Goal: Transaction & Acquisition: Purchase product/service

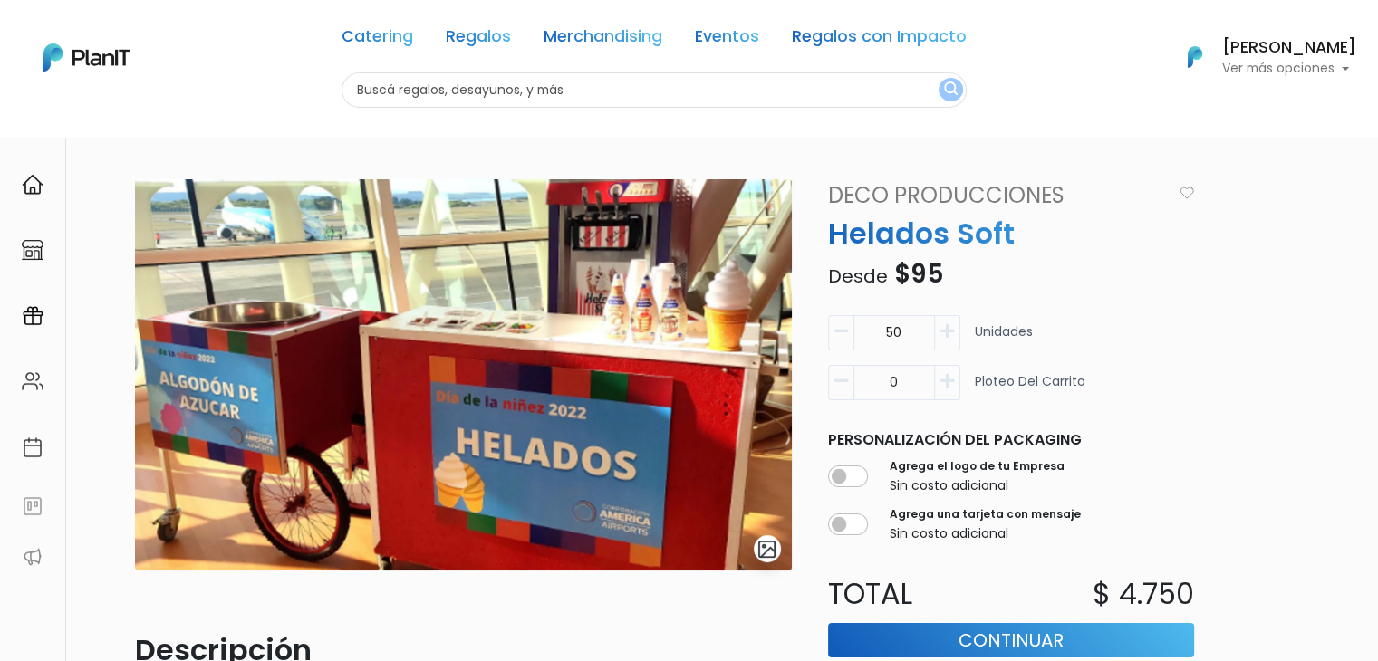
click at [405, 91] on input "text" at bounding box center [653, 89] width 625 height 35
type input "la hi"
click at [938, 78] on button "submit" at bounding box center [950, 90] width 24 height 24
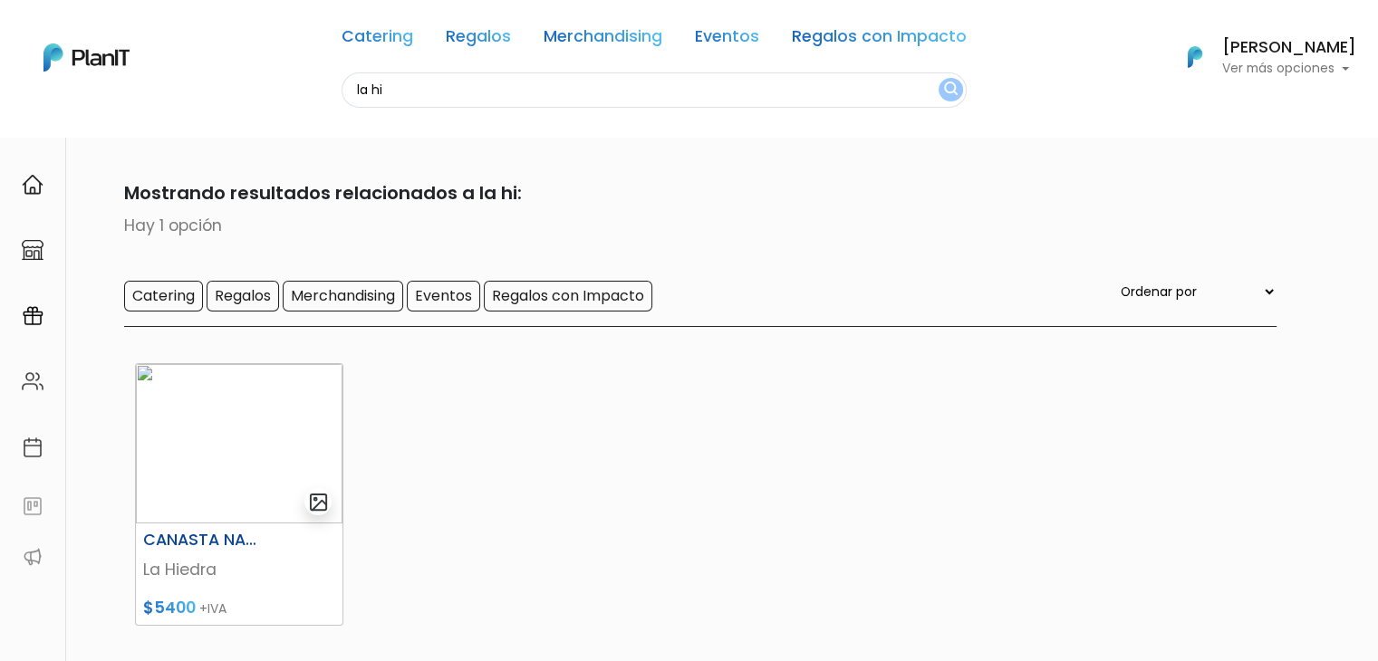
click at [199, 425] on img at bounding box center [239, 443] width 207 height 159
